Goal: Task Accomplishment & Management: Use online tool/utility

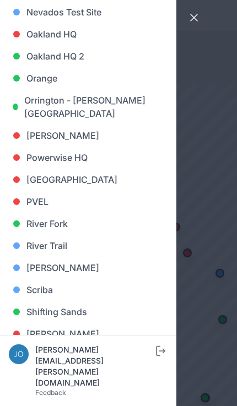
scroll to position [696, 0]
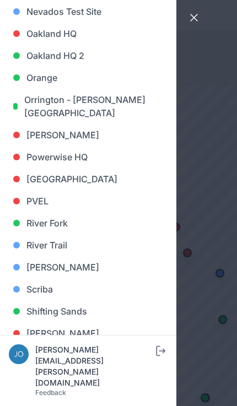
click at [49, 265] on link "[PERSON_NAME]" at bounding box center [88, 267] width 159 height 22
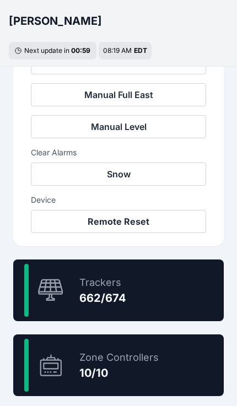
scroll to position [500, 0]
click at [171, 296] on div "98.2 % Trackers 662/674" at bounding box center [118, 290] width 210 height 62
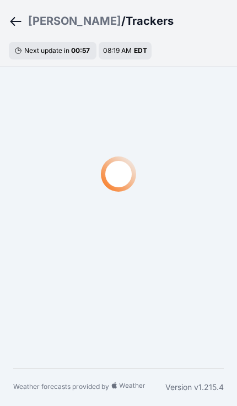
scroll to position [33, 0]
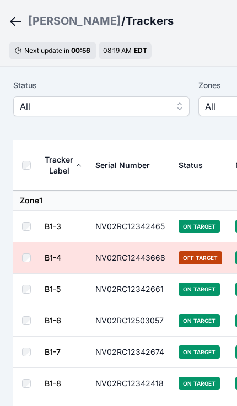
click at [145, 99] on button "All" at bounding box center [101, 106] width 176 height 20
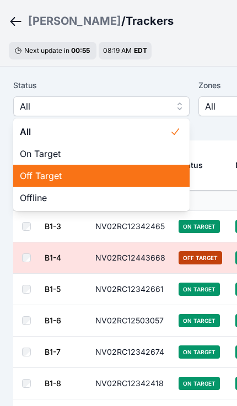
click at [106, 170] on span "Off Target" at bounding box center [95, 175] width 150 height 13
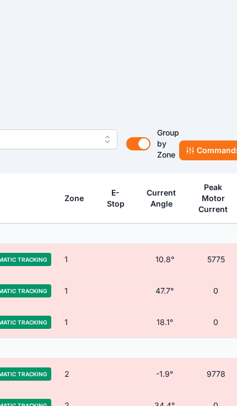
scroll to position [0, 258]
click at [205, 148] on button "Commands" at bounding box center [212, 150] width 68 height 20
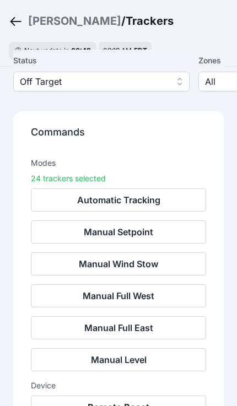
scroll to position [58, 0]
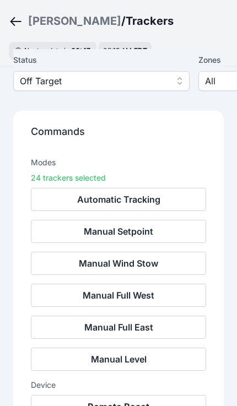
click at [141, 405] on button "Remote Reset" at bounding box center [118, 406] width 175 height 23
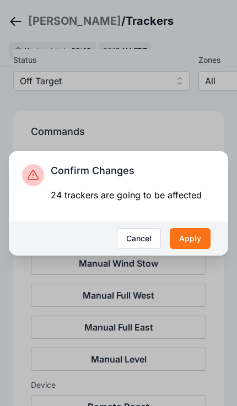
click at [187, 249] on button "Apply" at bounding box center [190, 238] width 41 height 21
